Goal: Information Seeking & Learning: Learn about a topic

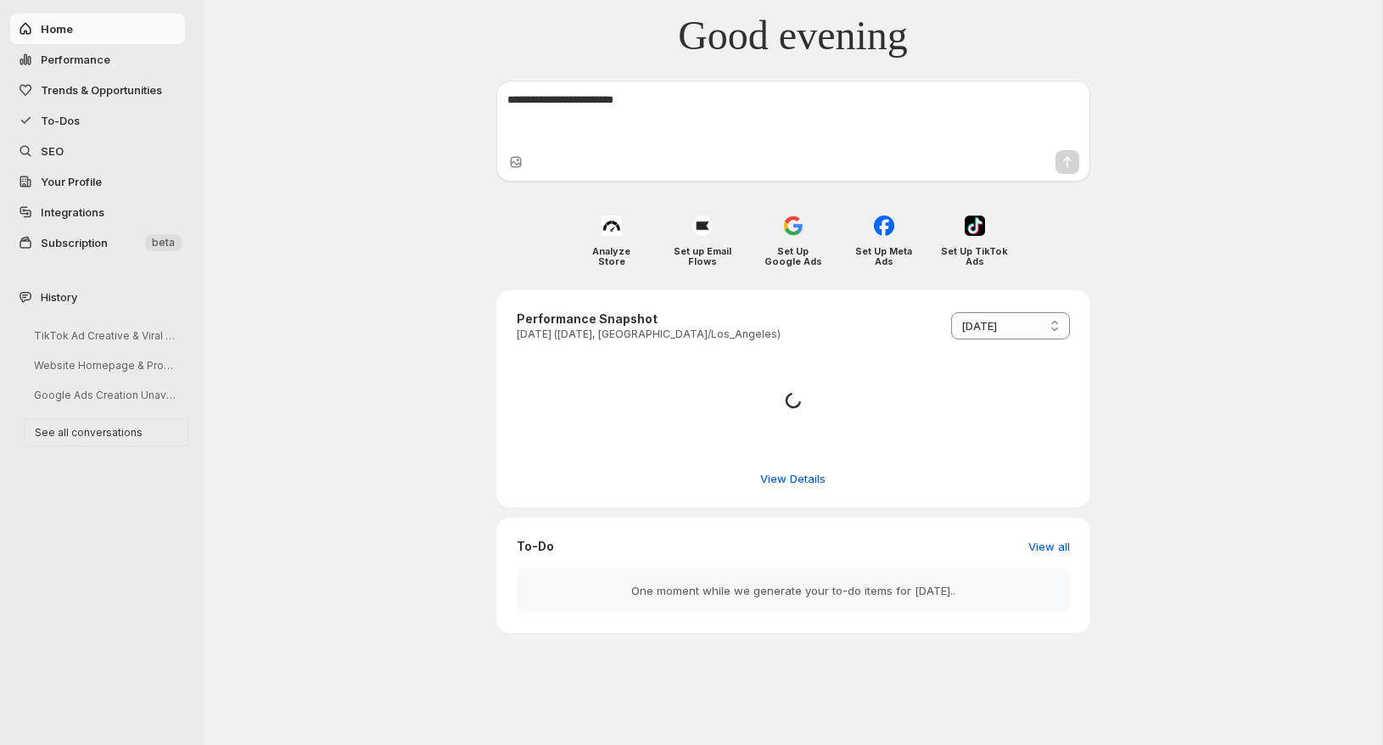
select select "*********"
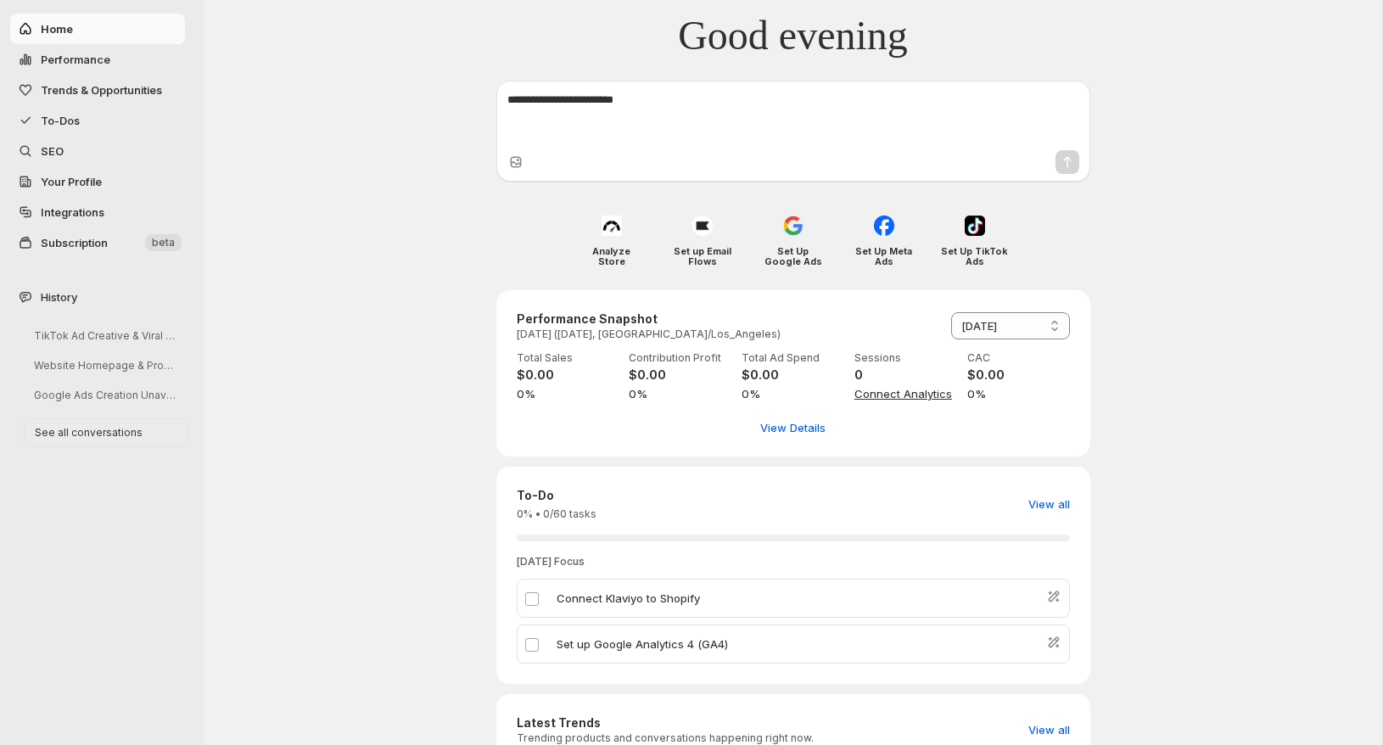
click at [87, 185] on span "Your Profile" at bounding box center [71, 182] width 61 height 14
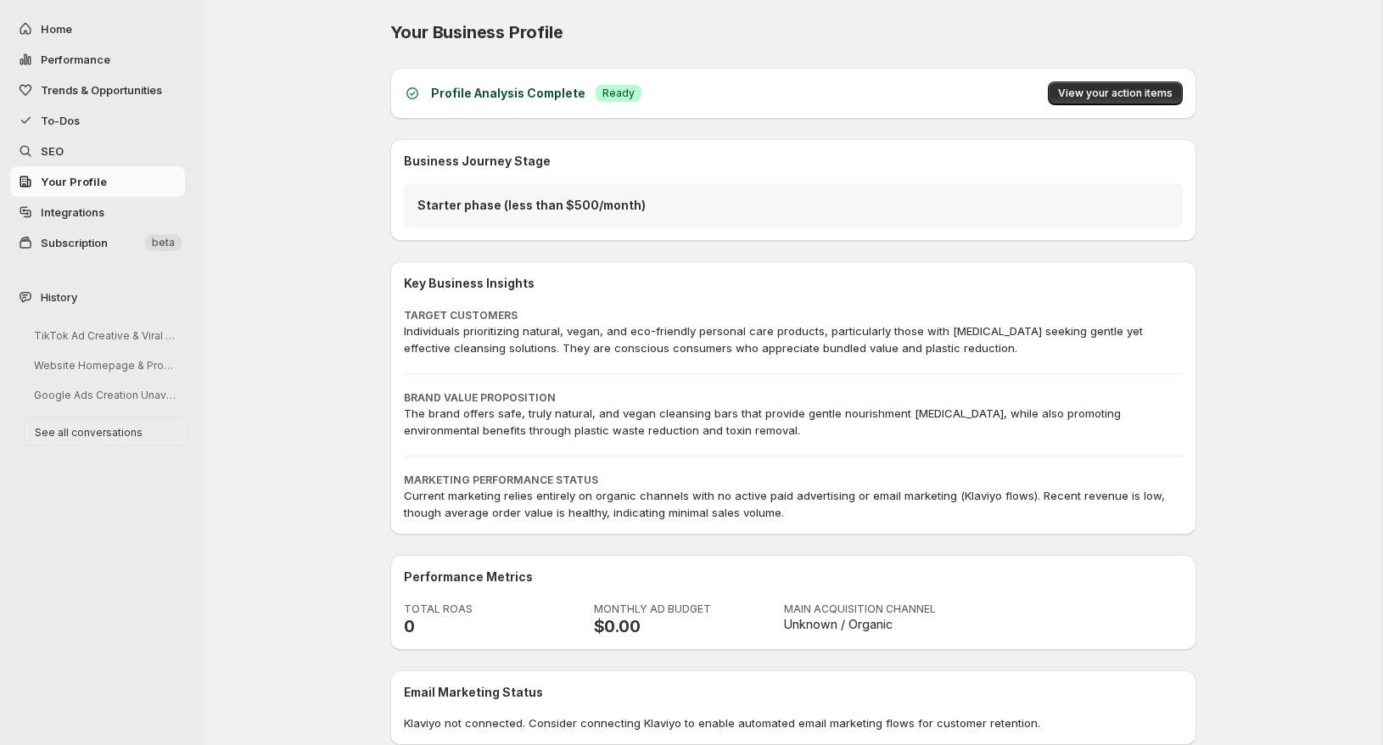
click at [98, 89] on span "Trends & Opportunities" at bounding box center [101, 90] width 121 height 14
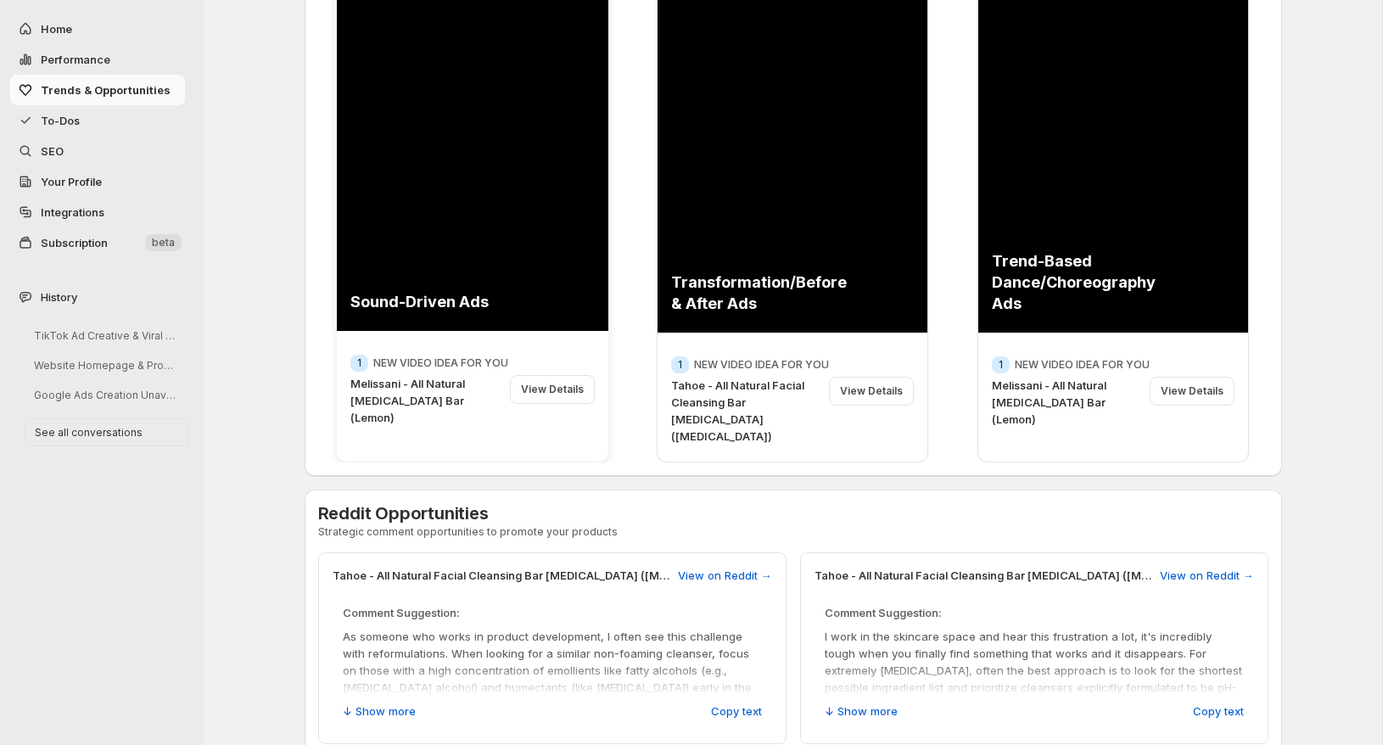
scroll to position [255, 0]
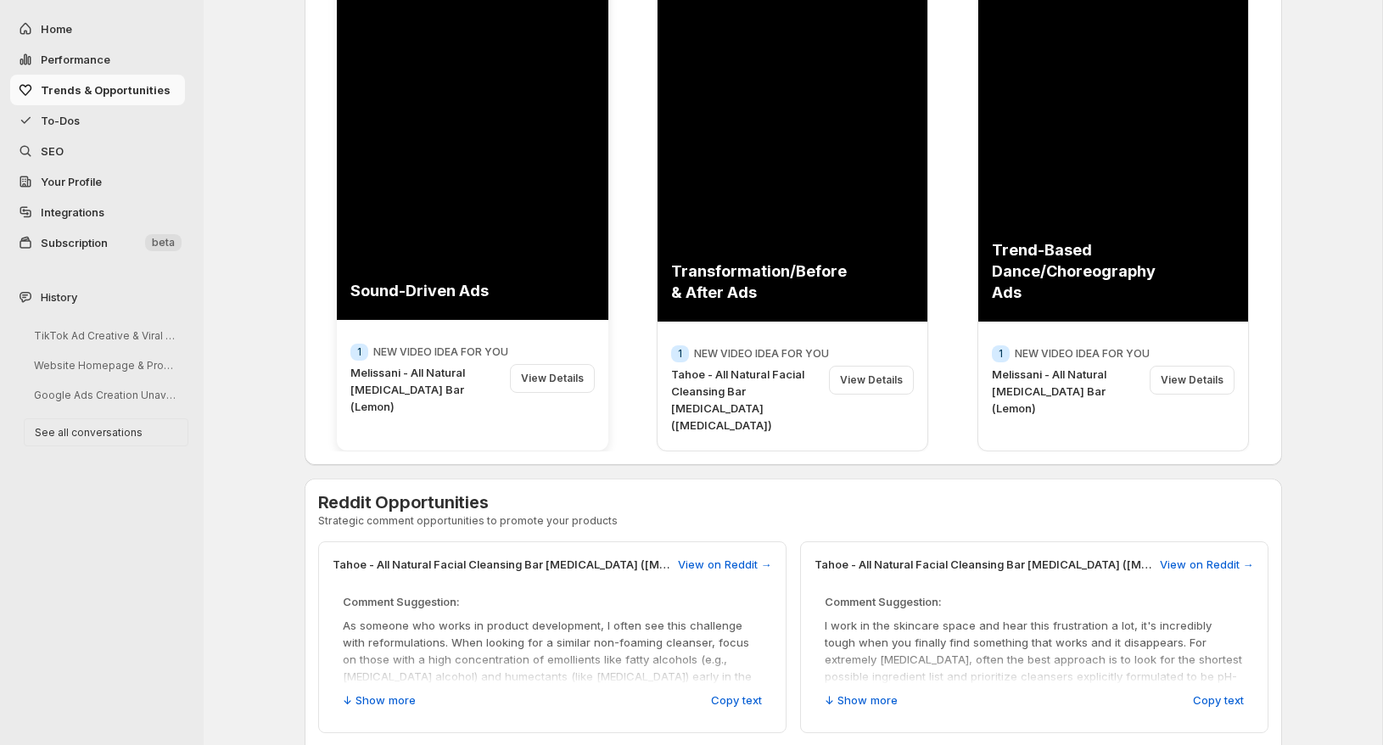
click at [557, 374] on div "View Details" at bounding box center [552, 378] width 85 height 29
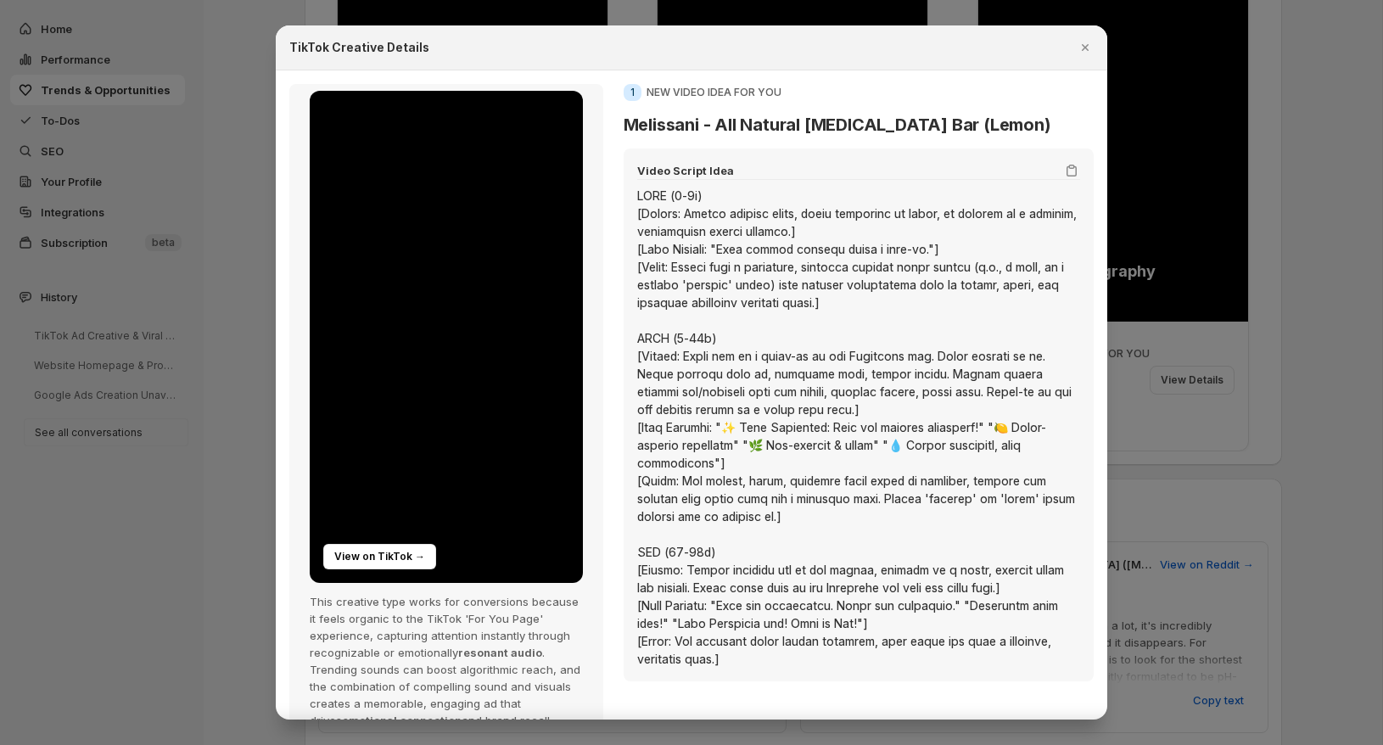
click at [636, 123] on h3 "Melissani - All Natural [MEDICAL_DATA] Bar (Lemon)" at bounding box center [859, 125] width 470 height 20
click at [641, 188] on div ":rp:" at bounding box center [858, 427] width 443 height 481
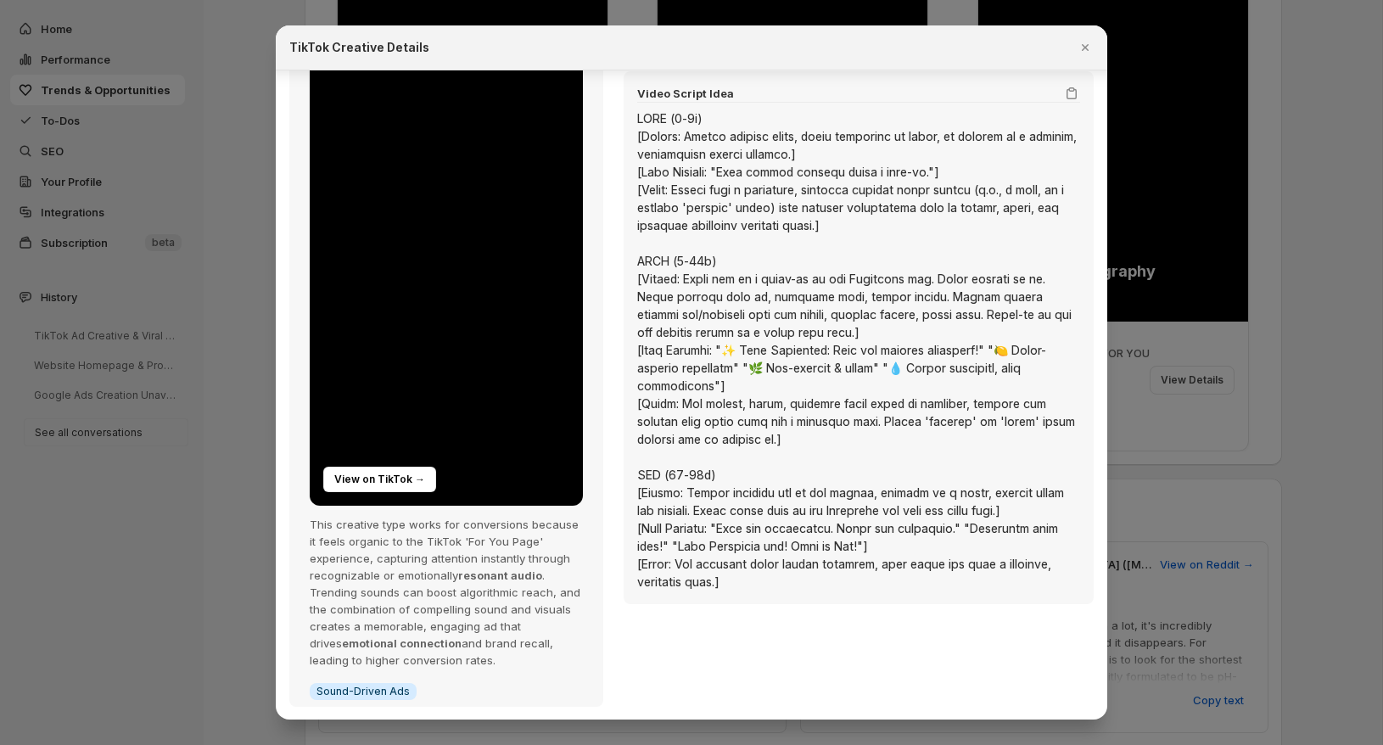
scroll to position [0, 0]
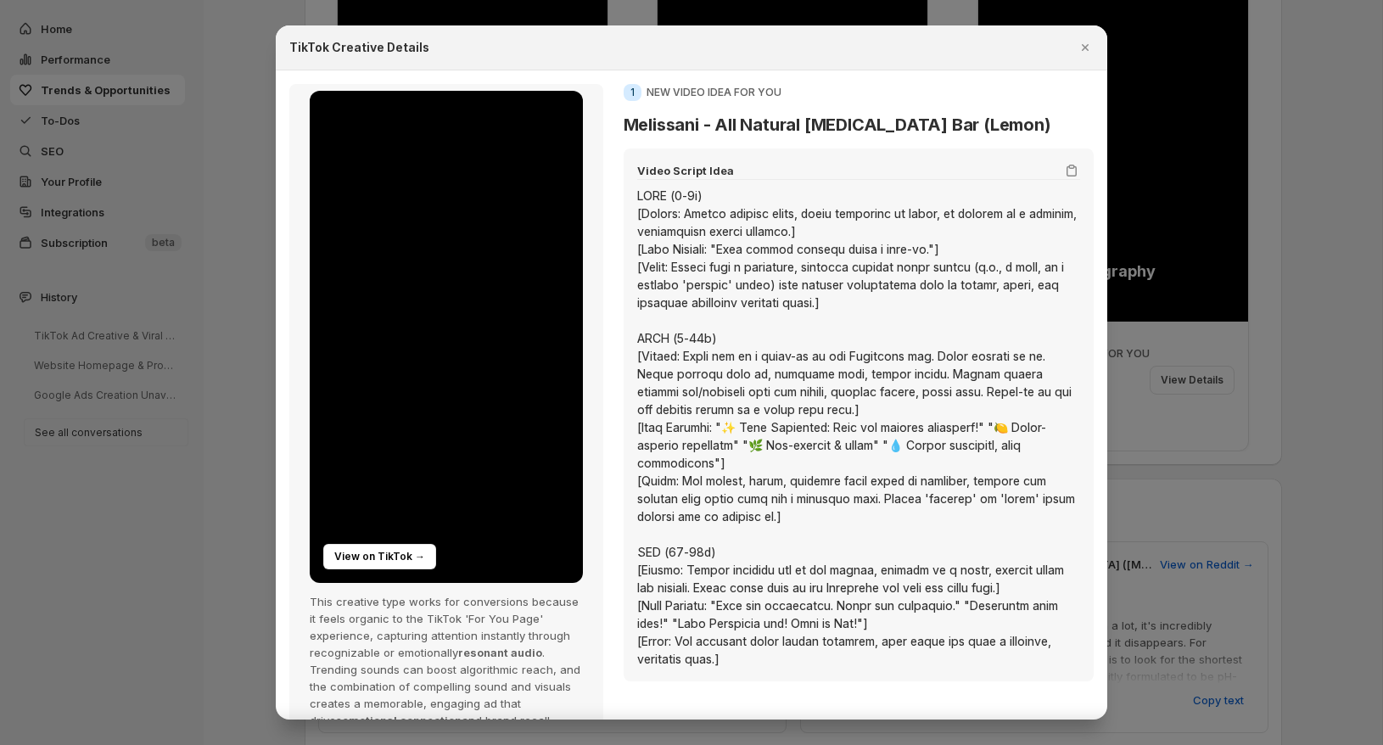
click at [1213, 436] on div at bounding box center [691, 372] width 1383 height 745
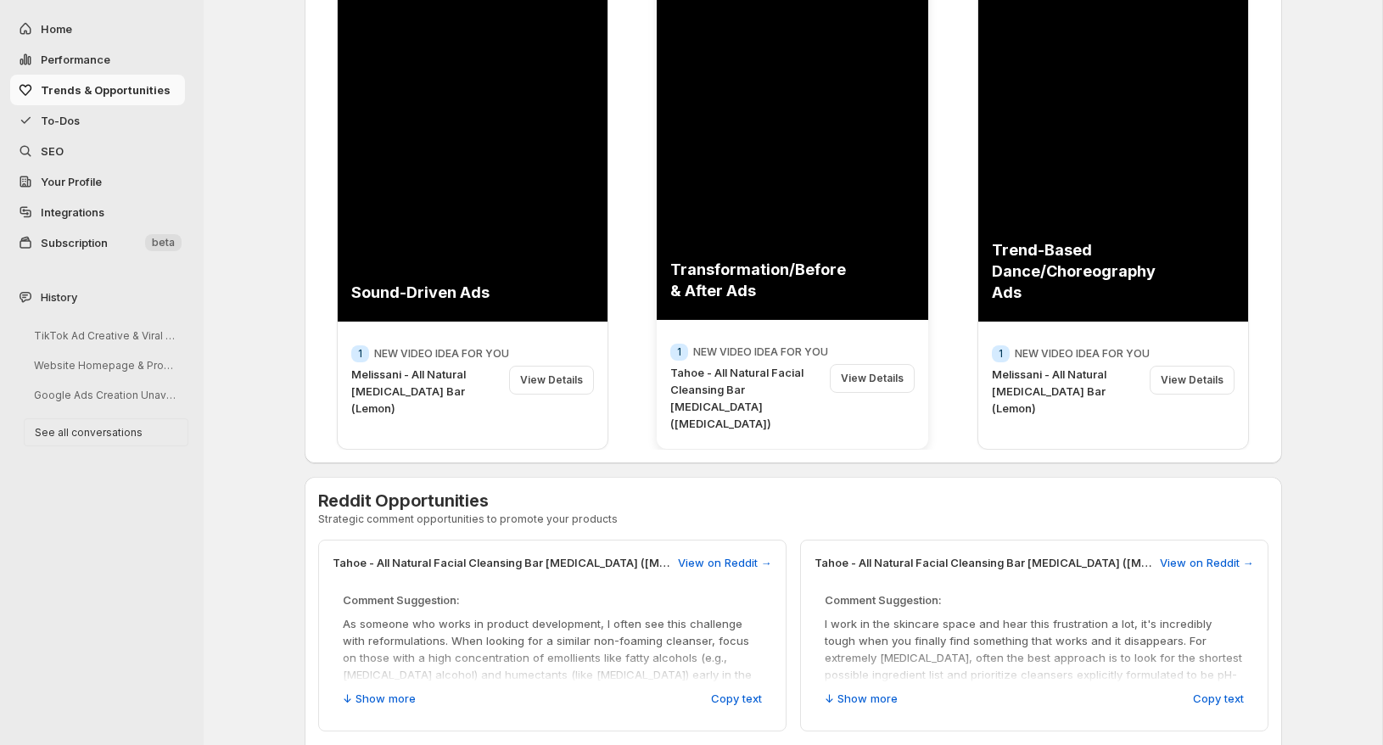
scroll to position [176, 0]
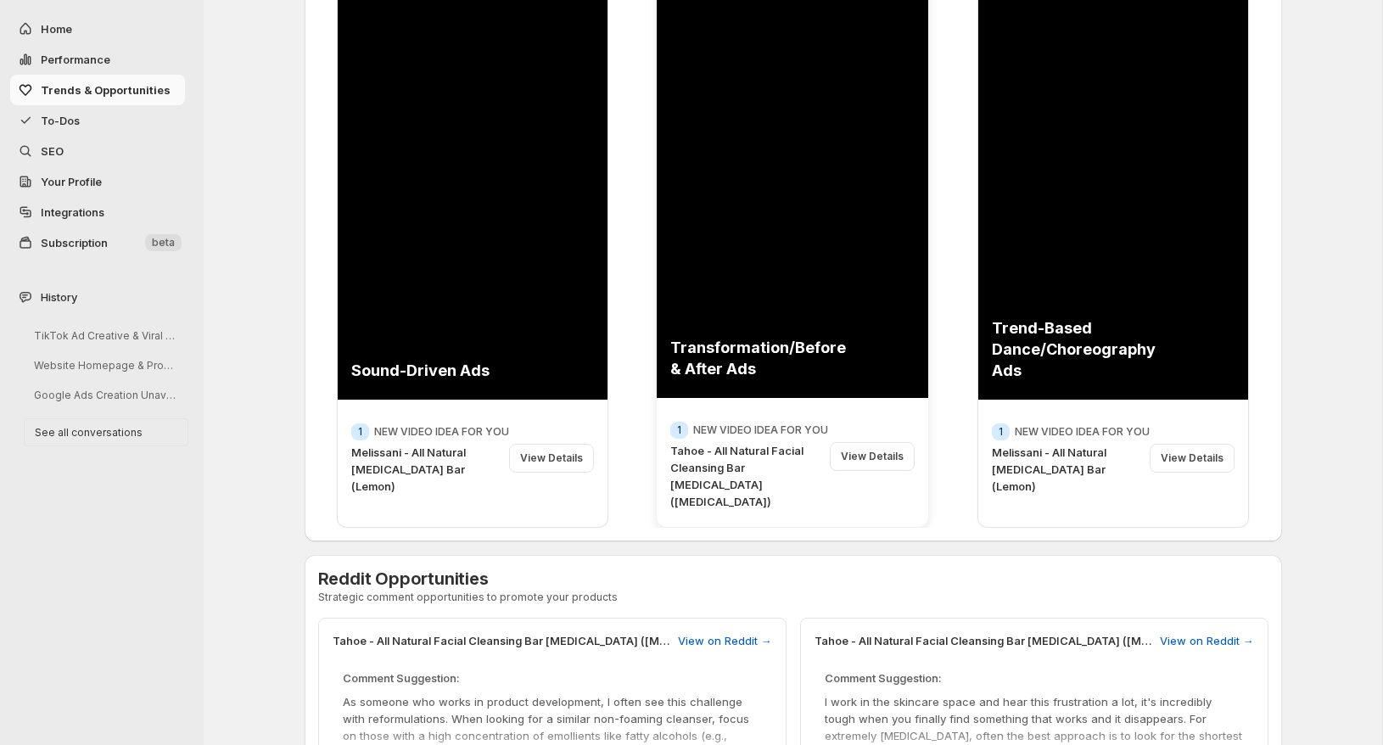
click at [809, 397] on div "Transformation/Before & After Ads Info 1 NEW VIDEO IDEA FOR YOU Tahoe - All Nat…" at bounding box center [793, 216] width 272 height 621
click at [862, 450] on div "View Details" at bounding box center [872, 456] width 85 height 29
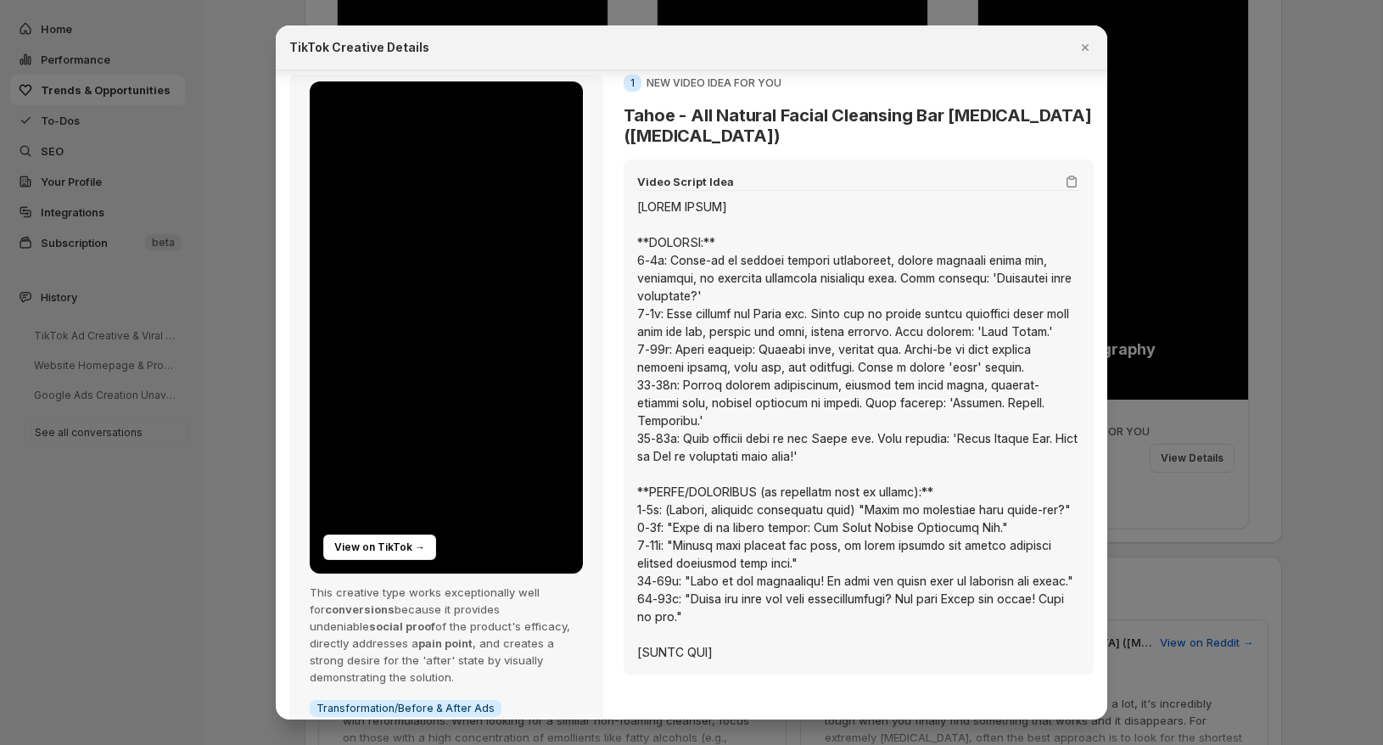
scroll to position [8, 0]
click at [197, 300] on div at bounding box center [691, 372] width 1383 height 745
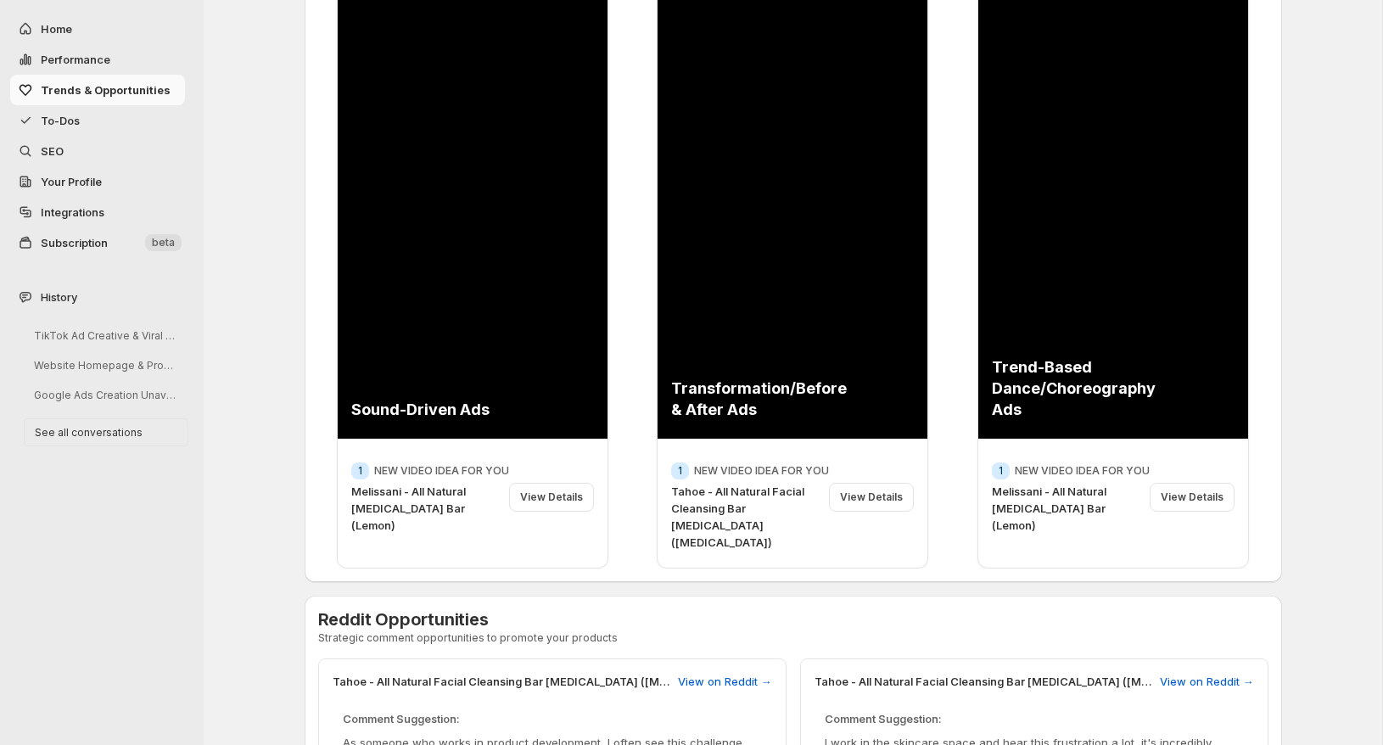
scroll to position [98, 0]
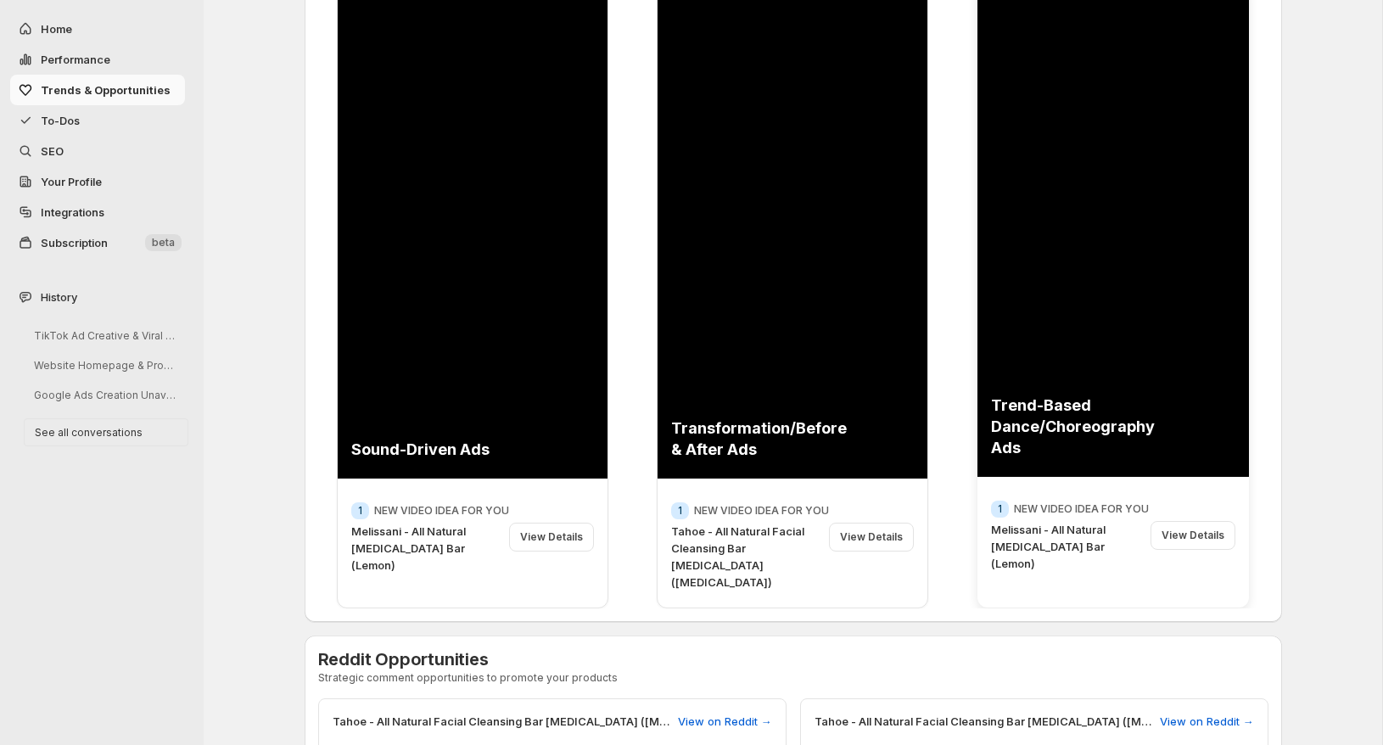
click at [1041, 526] on p "Melissani - All Natural [MEDICAL_DATA] Bar (Lemon)" at bounding box center [1067, 546] width 153 height 51
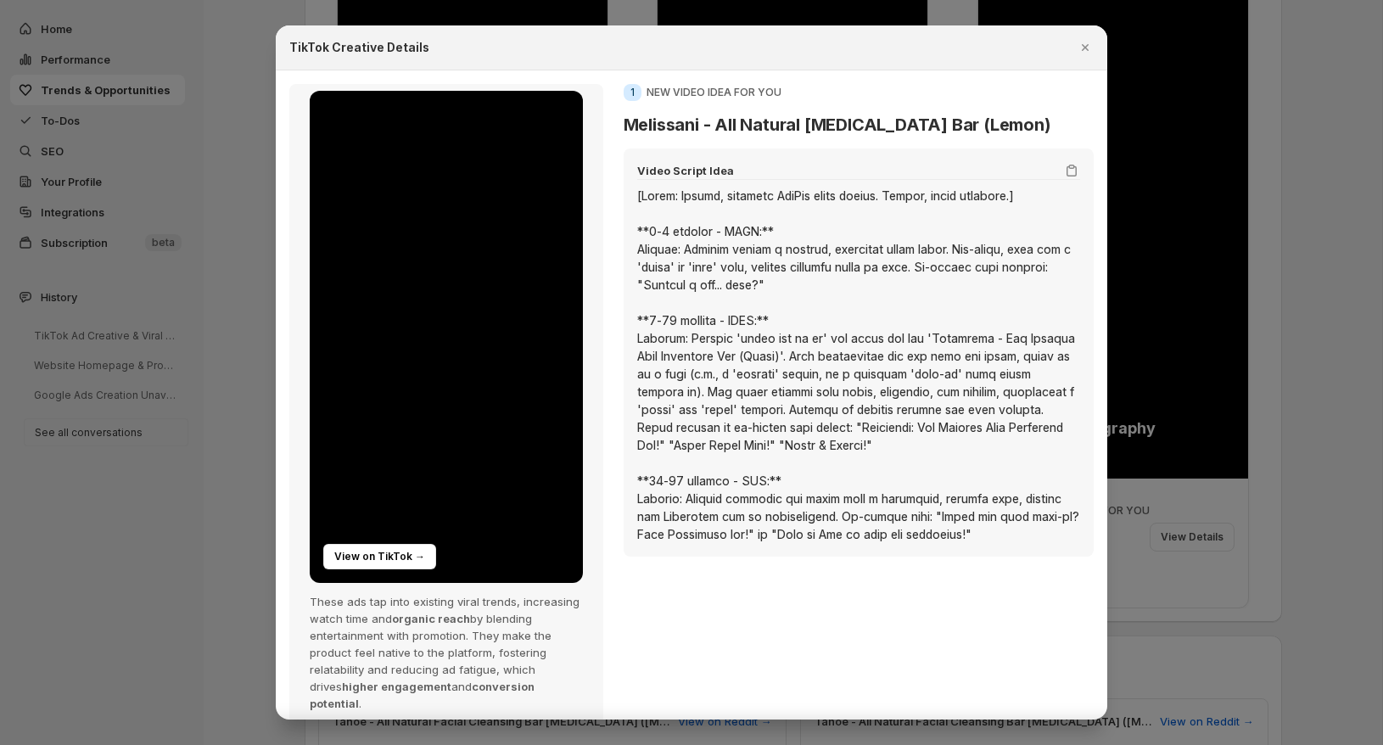
click at [189, 307] on div at bounding box center [691, 372] width 1383 height 745
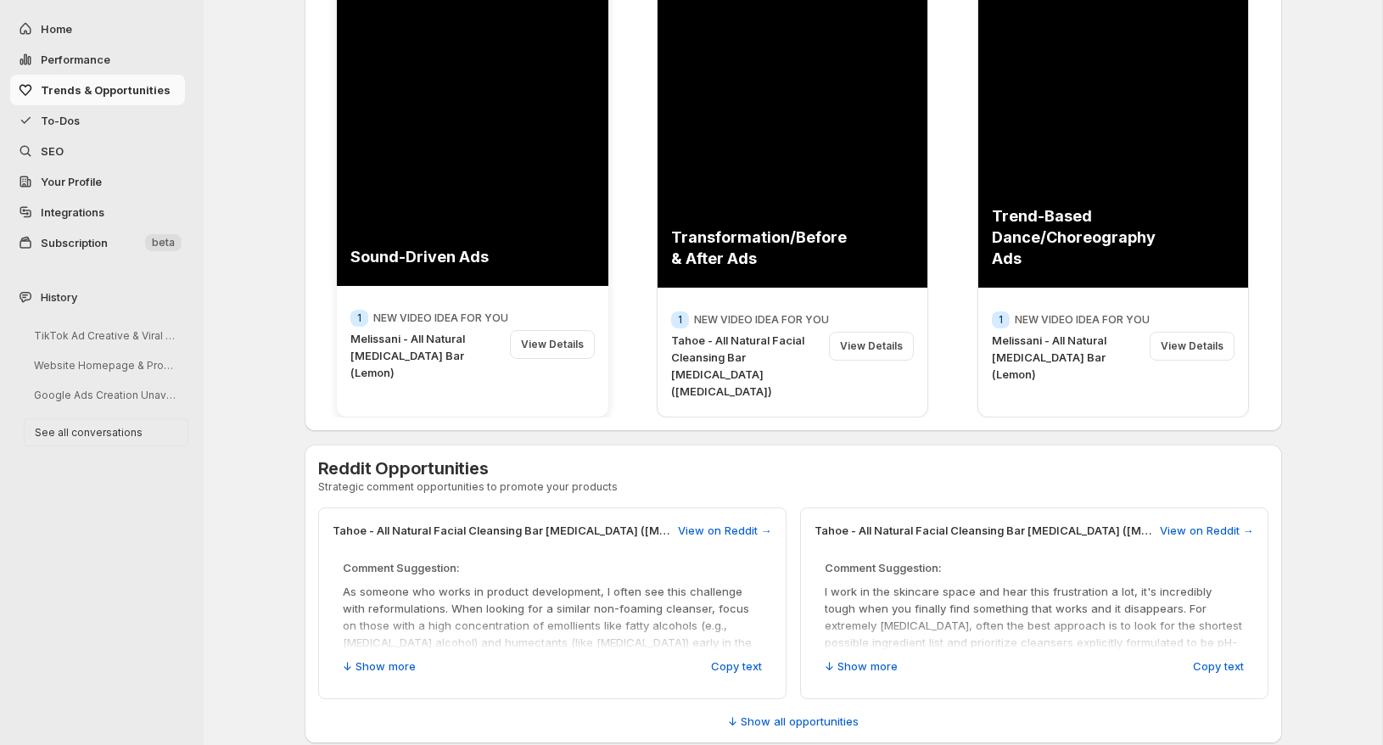
scroll to position [0, 0]
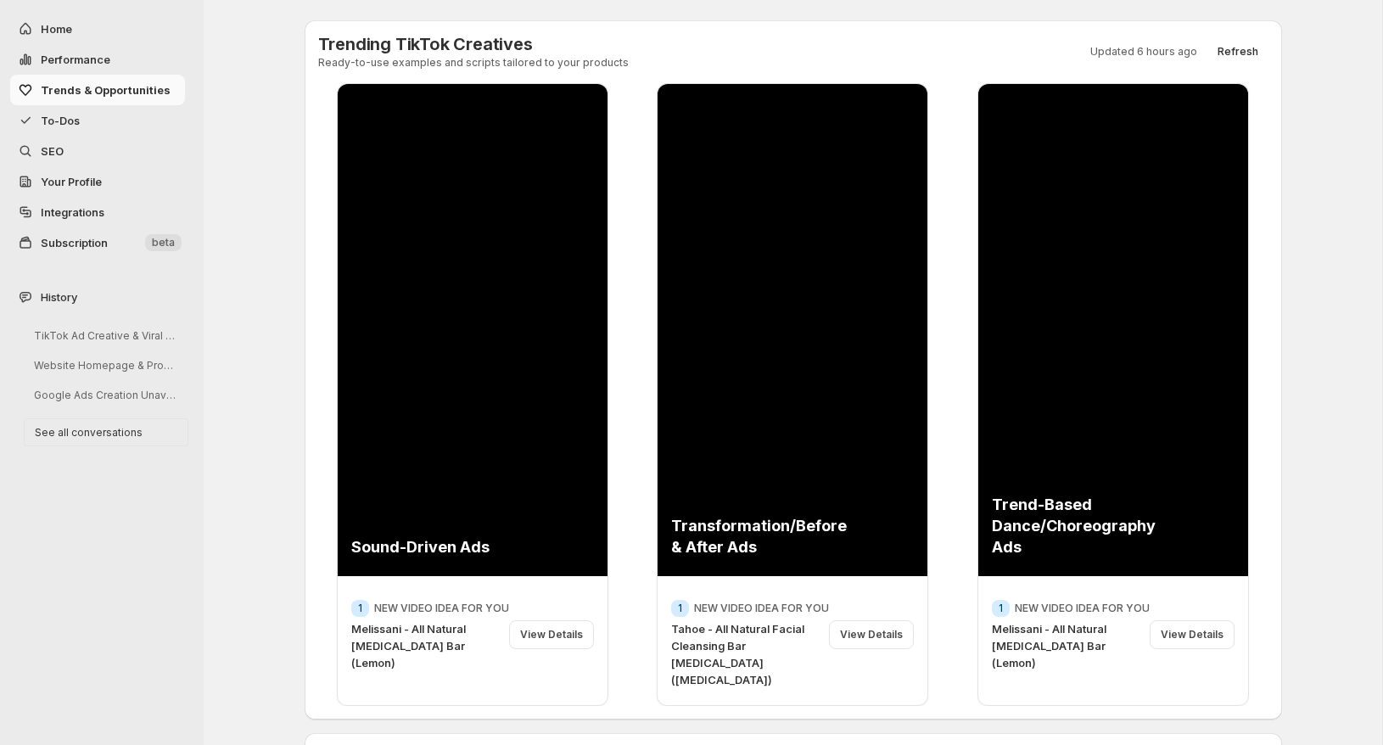
click at [56, 25] on span "Home" at bounding box center [56, 29] width 31 height 14
select select "*********"
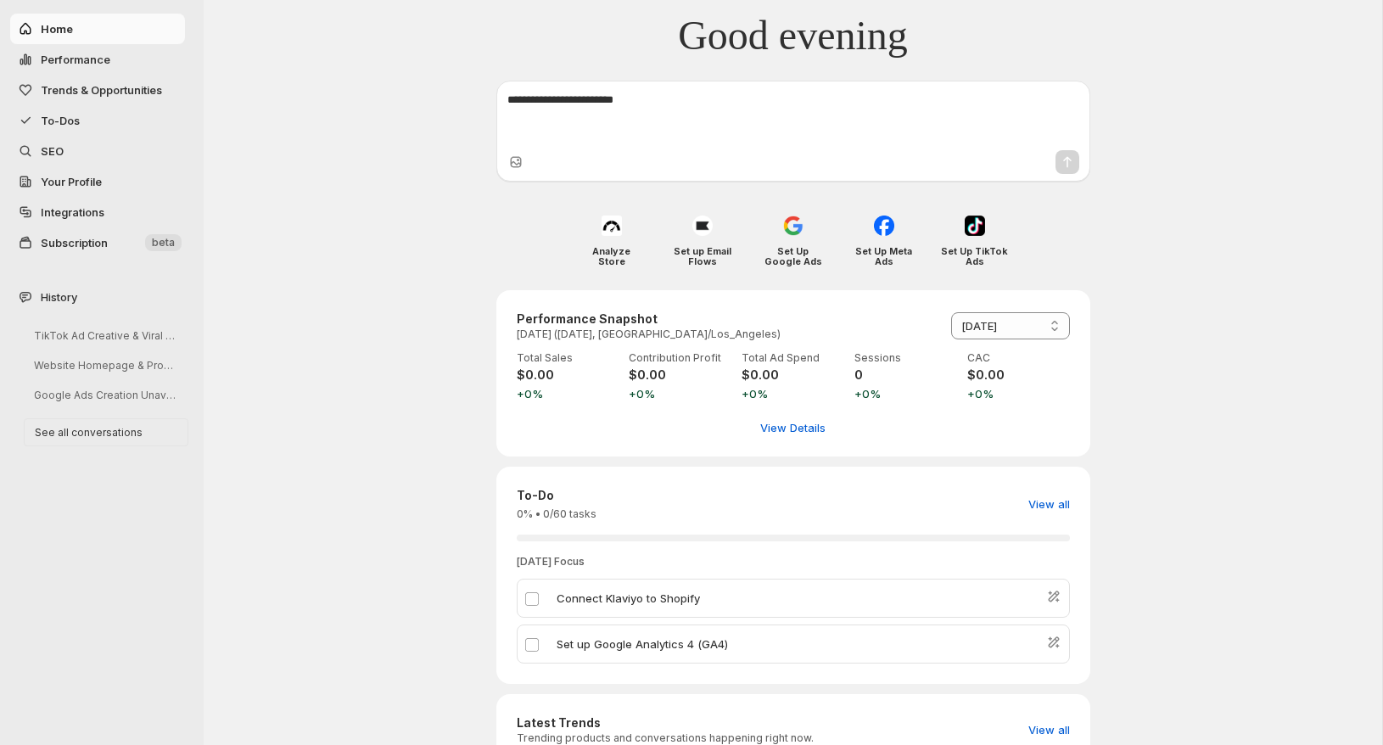
click at [160, 90] on span "Trends & Opportunities" at bounding box center [101, 90] width 121 height 14
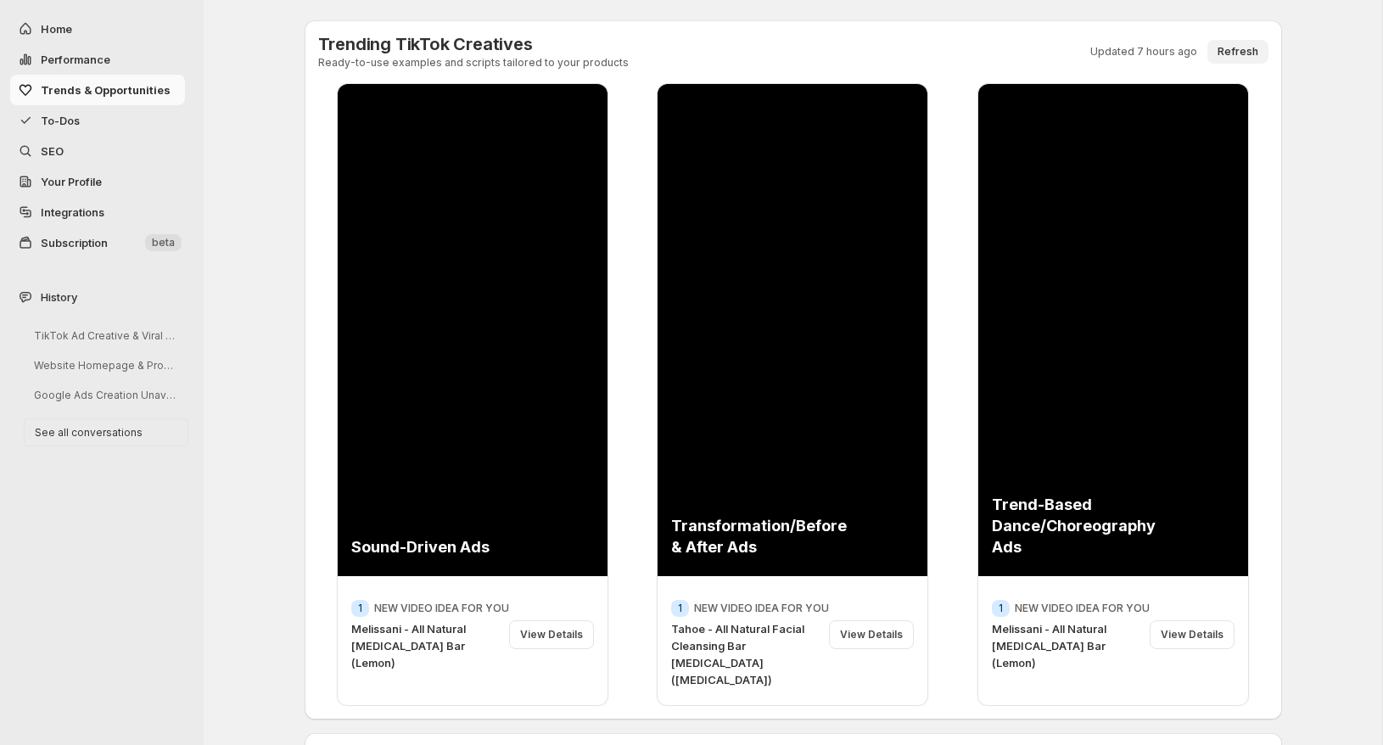
click at [1245, 46] on span "Refresh" at bounding box center [1238, 52] width 41 height 14
click at [119, 242] on span "Subscription" at bounding box center [91, 242] width 101 height 17
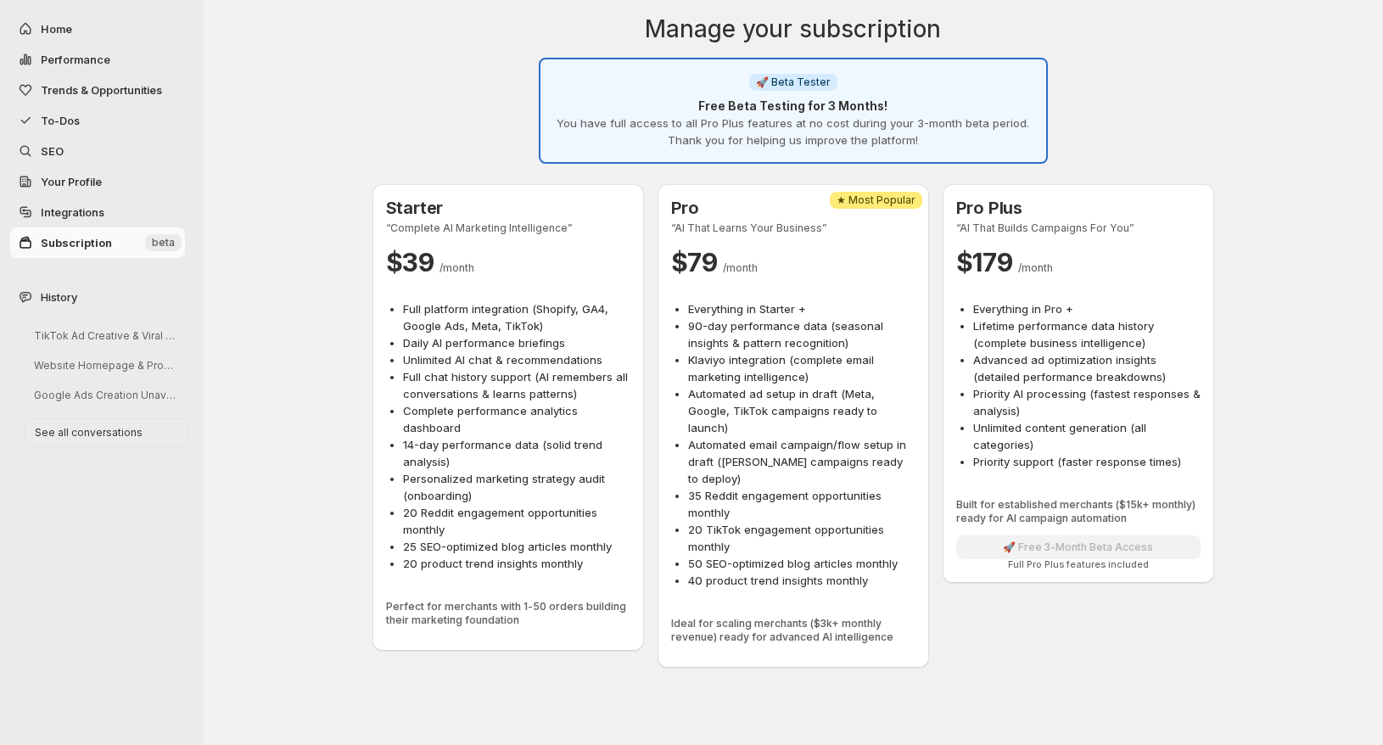
click at [137, 87] on span "Trends & Opportunities" at bounding box center [101, 90] width 121 height 14
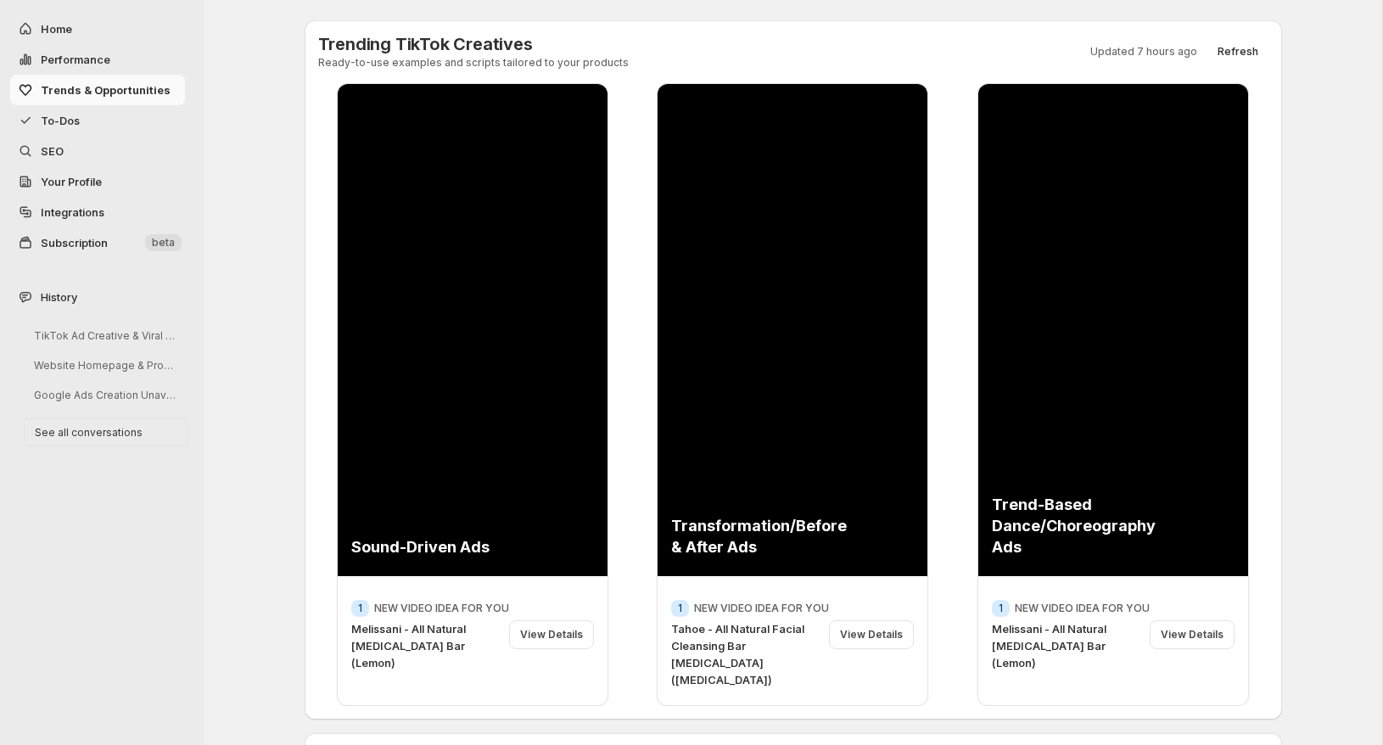
click at [132, 238] on span "Subscription" at bounding box center [91, 242] width 101 height 17
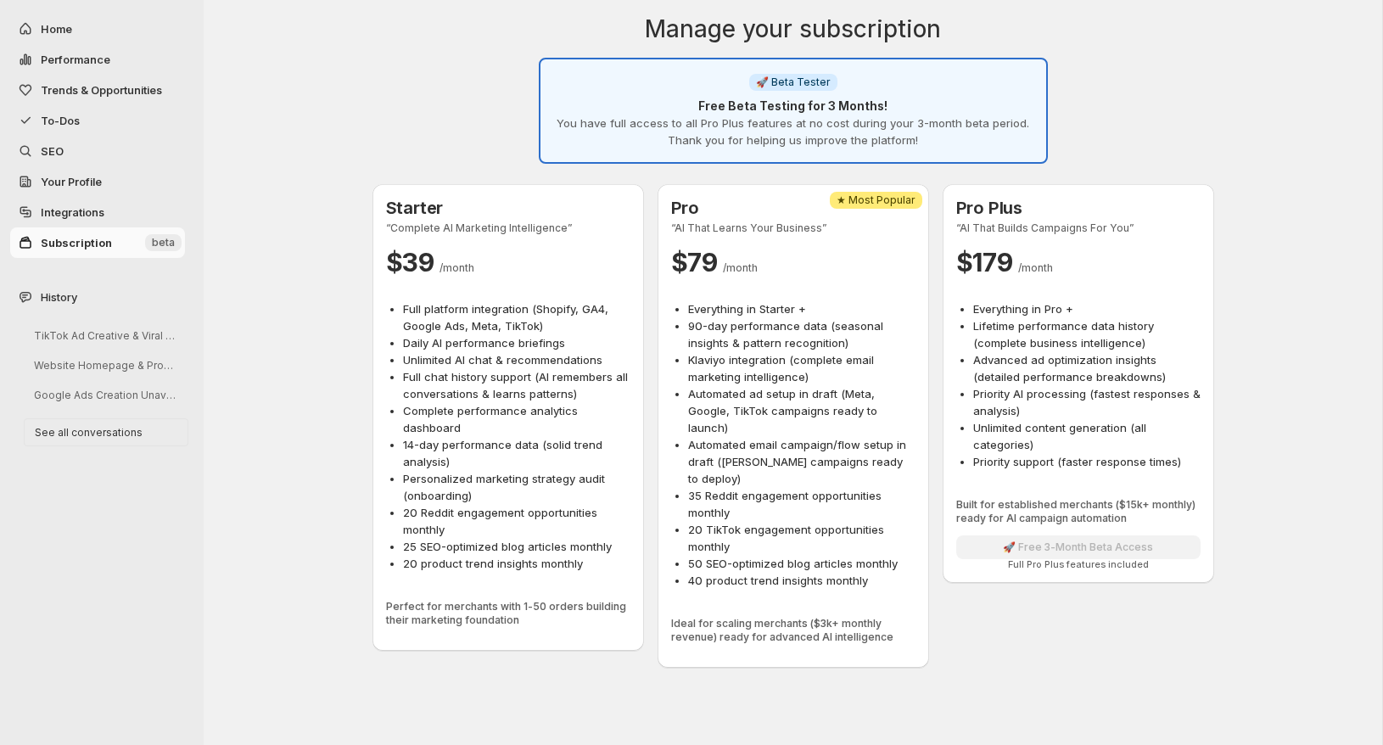
click at [123, 88] on span "Trends & Opportunities" at bounding box center [101, 90] width 121 height 14
